Goal: Task Accomplishment & Management: Use online tool/utility

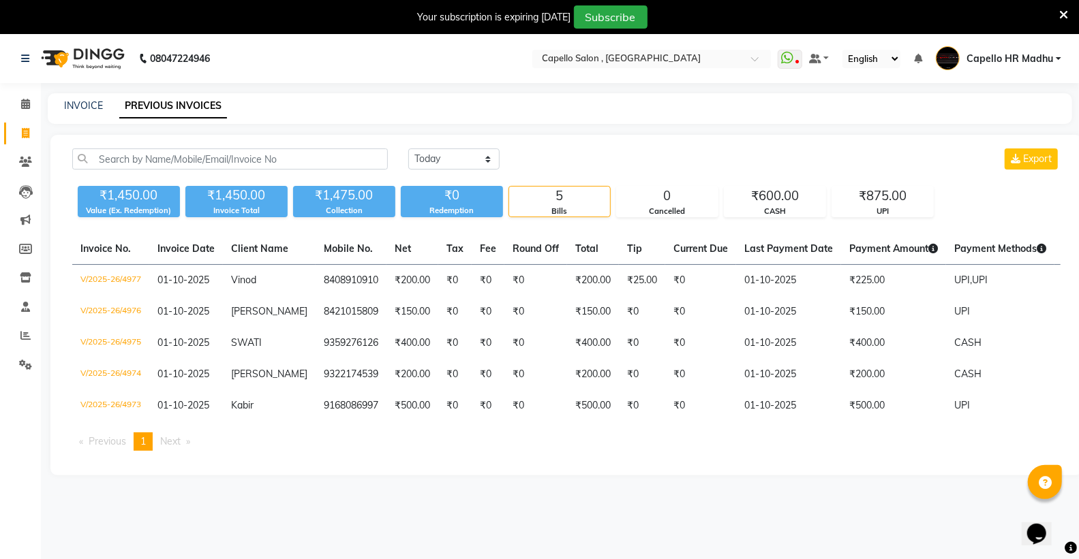
click at [1061, 12] on icon at bounding box center [1063, 15] width 9 height 12
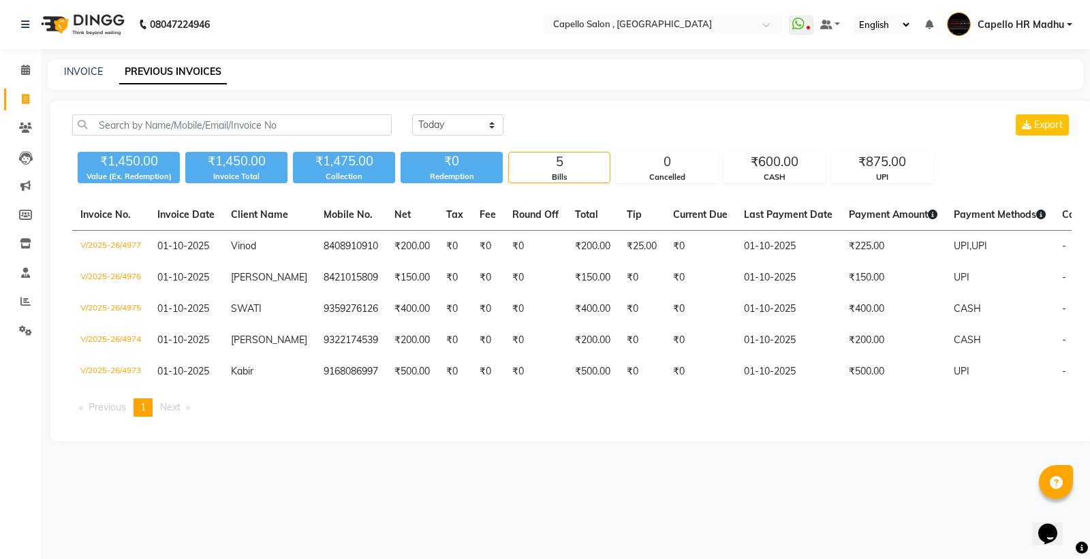
click at [643, 14] on nav "08047224946 Select Location × [GEOGRAPHIC_DATA] , [GEOGRAPHIC_DATA] WhatsApp St…" at bounding box center [545, 24] width 1090 height 49
click at [644, 19] on input "text" at bounding box center [650, 26] width 198 height 14
type input "bet"
click at [586, 50] on span "Capello Salon, Betul" at bounding box center [592, 45] width 83 height 11
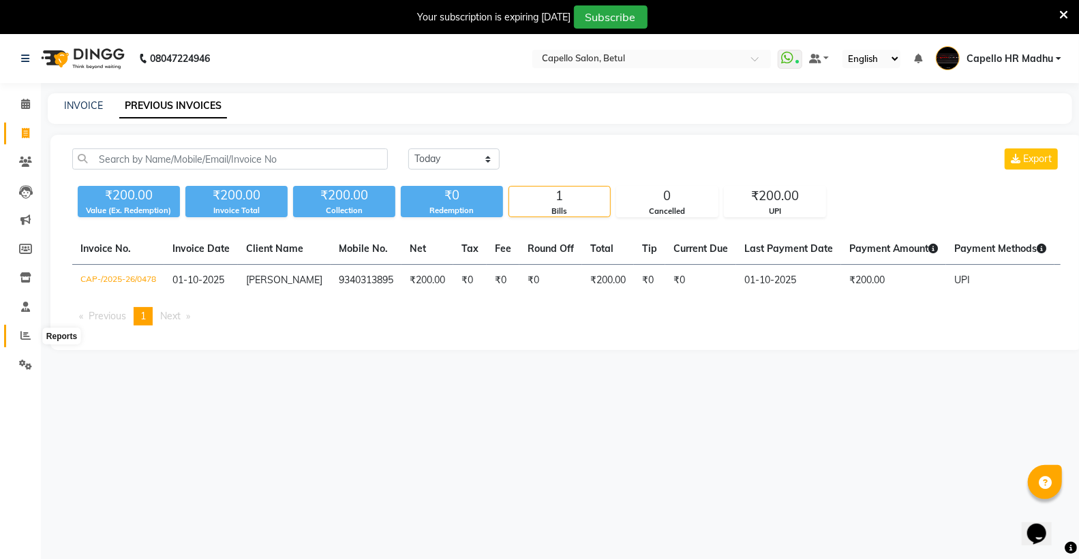
click at [20, 336] on icon at bounding box center [25, 335] width 10 height 10
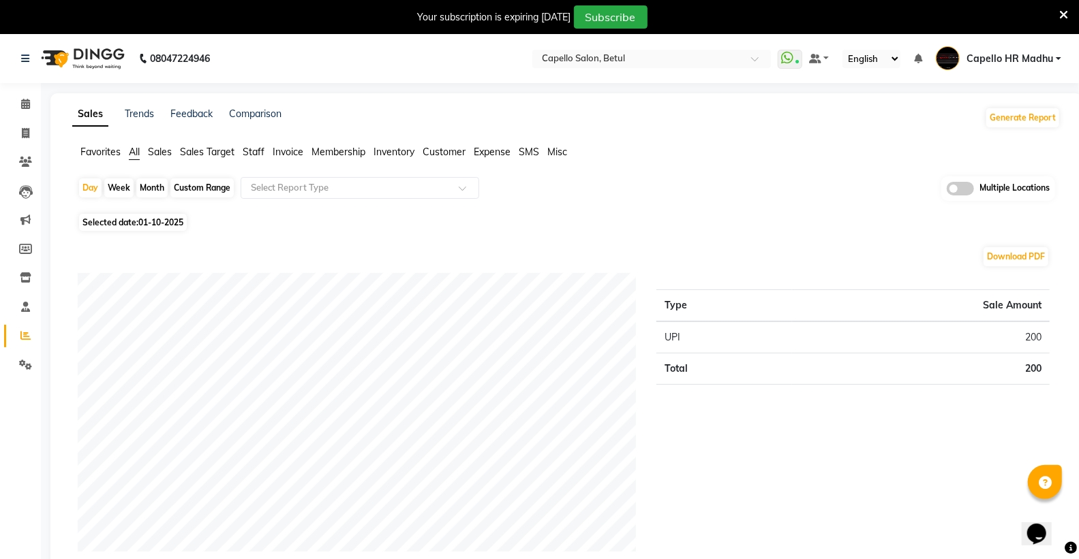
click at [140, 187] on div "Month" at bounding box center [151, 188] width 31 height 19
select select "10"
select select "2025"
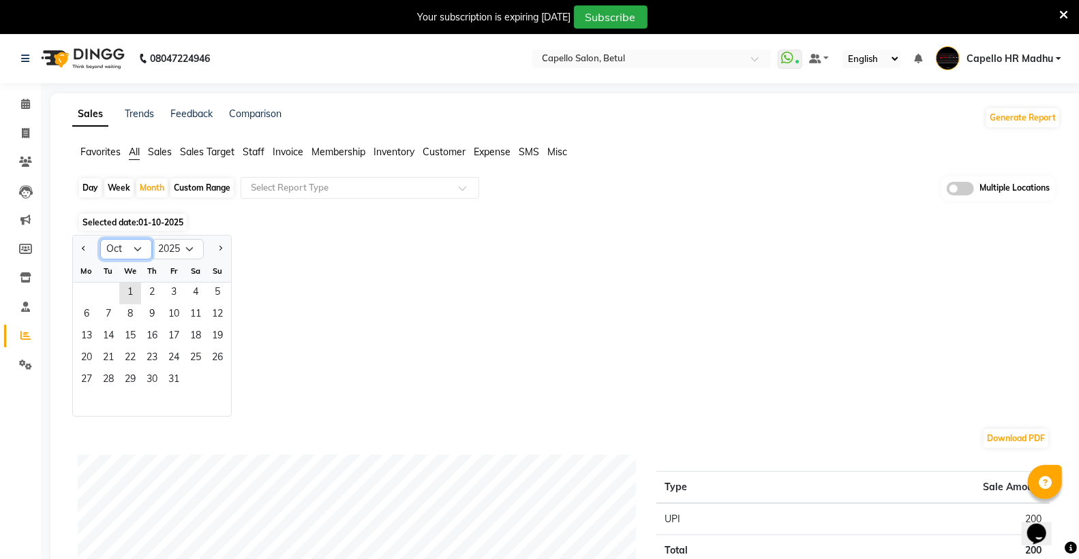
click at [138, 247] on select "Jan Feb Mar Apr May Jun Jul Aug Sep Oct Nov Dec" at bounding box center [126, 249] width 52 height 20
select select "9"
click at [100, 239] on select "Jan Feb Mar Apr May Jun Jul Aug Sep Oct Nov Dec" at bounding box center [126, 249] width 52 height 20
click at [82, 293] on span "1" at bounding box center [87, 294] width 22 height 22
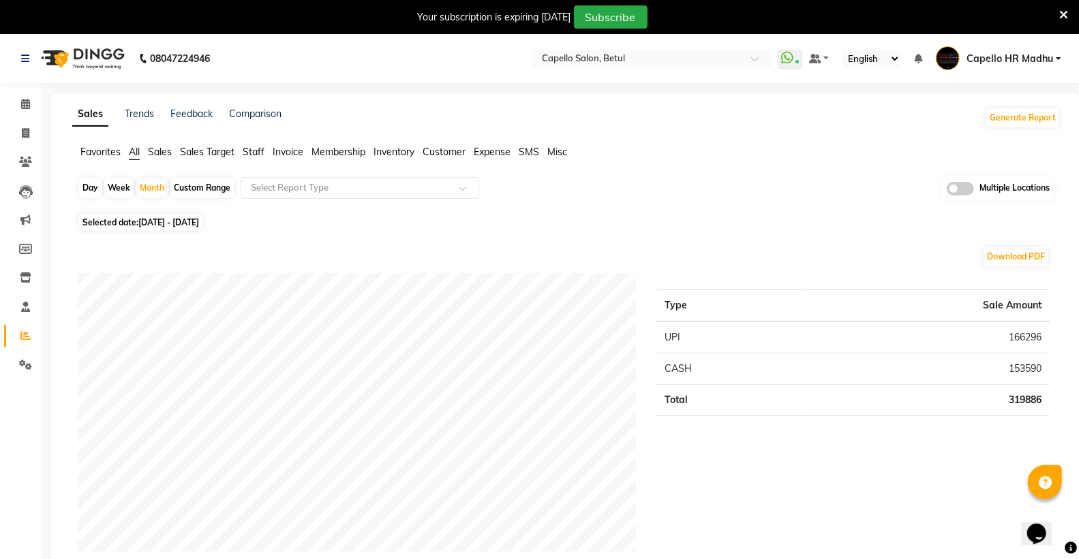
click at [249, 153] on span "Staff" at bounding box center [254, 152] width 22 height 12
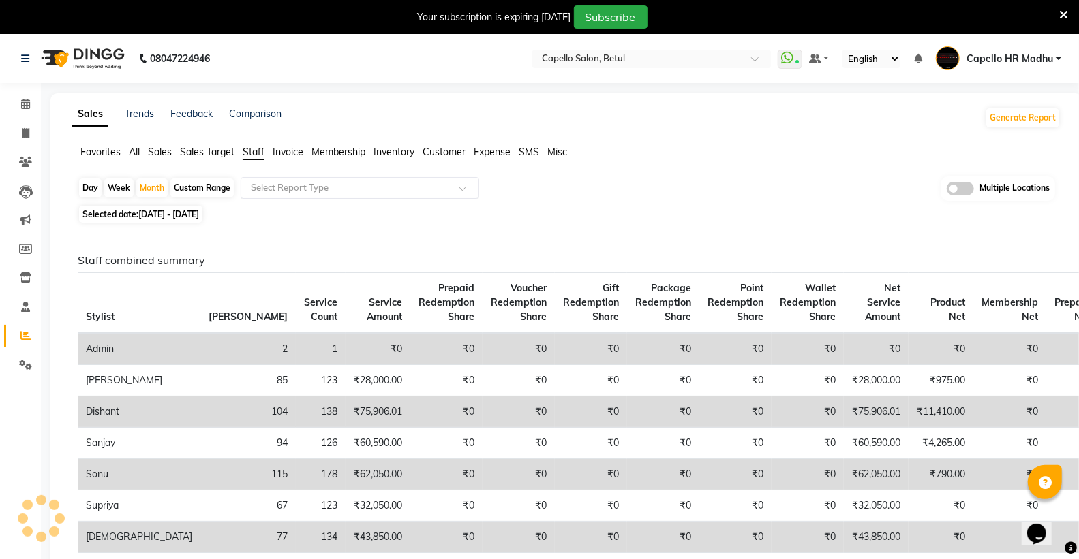
click at [263, 191] on input "text" at bounding box center [346, 188] width 196 height 14
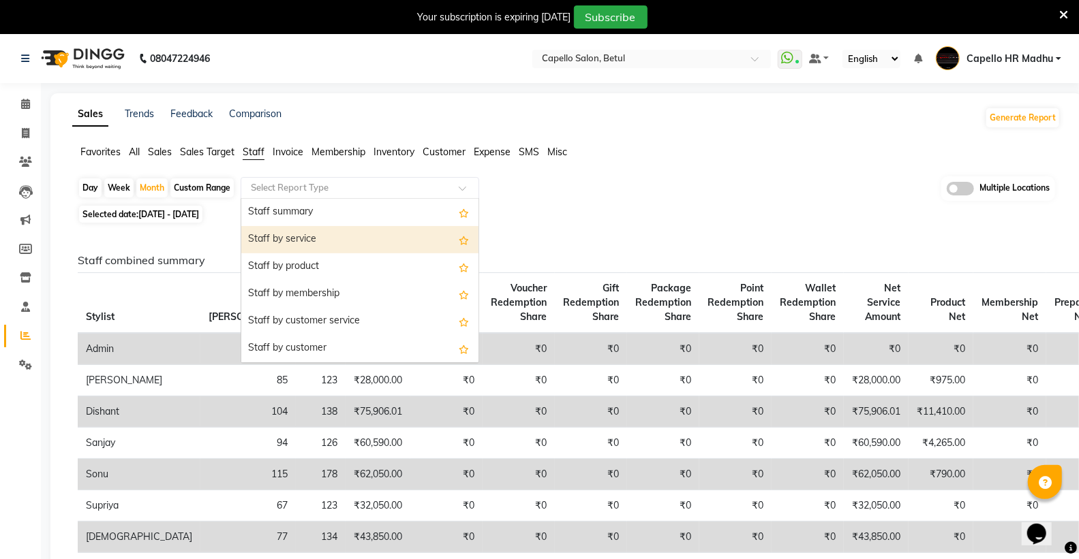
click at [288, 230] on div "Staff by service" at bounding box center [359, 239] width 237 height 27
select select "full_report"
select select "csv"
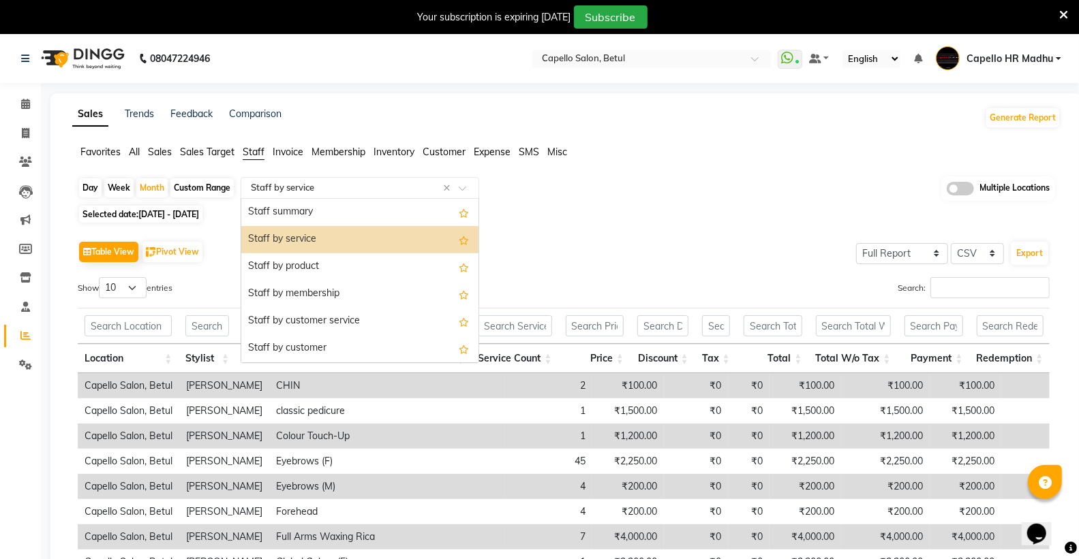
click at [350, 194] on div "Select Report Type × Staff by service ×" at bounding box center [360, 188] width 238 height 22
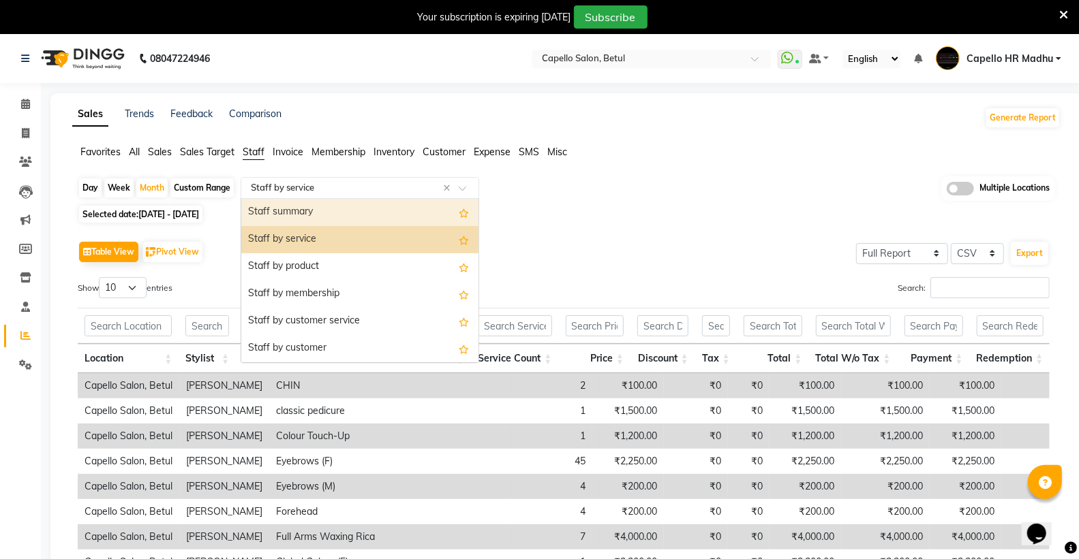
click at [308, 218] on div "Staff summary" at bounding box center [359, 212] width 237 height 27
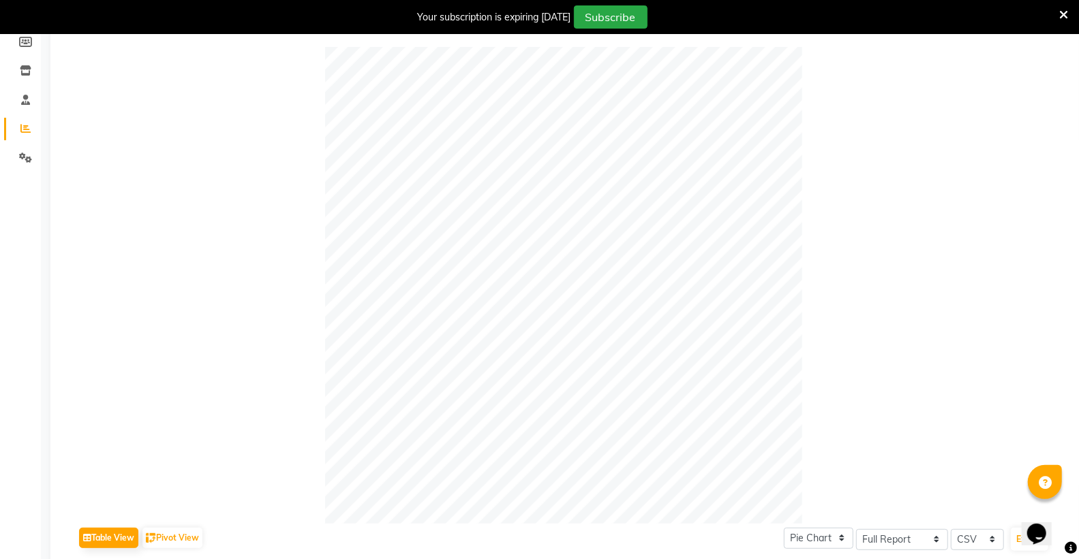
scroll to position [378, 0]
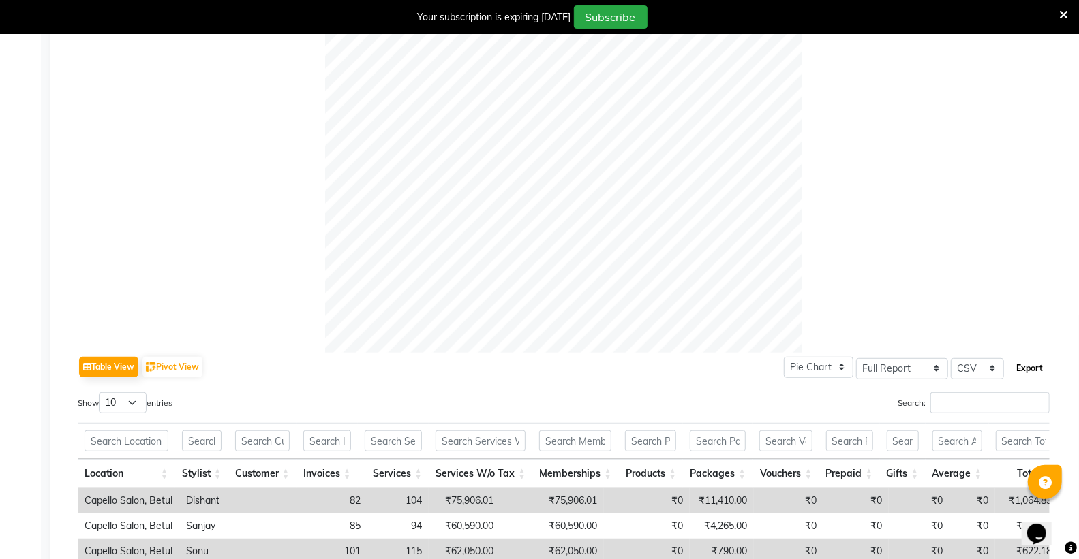
click at [1034, 366] on button "Export" at bounding box center [1028, 368] width 37 height 23
